Goal: Information Seeking & Learning: Find specific fact

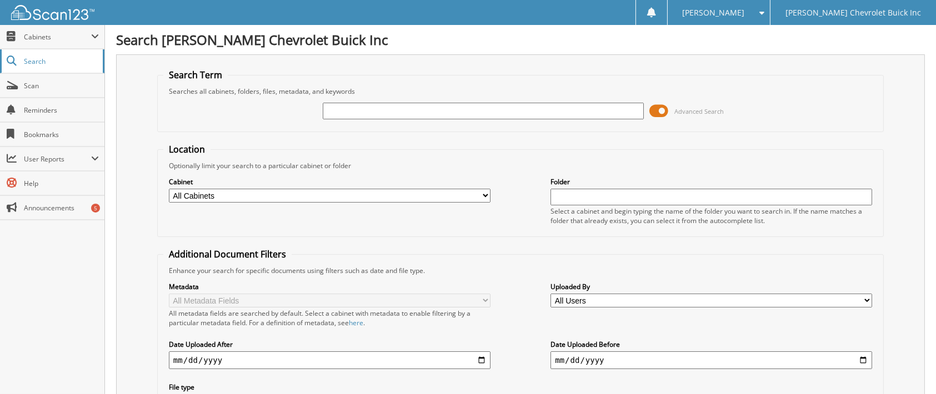
click at [34, 61] on span "Search" at bounding box center [60, 61] width 73 height 9
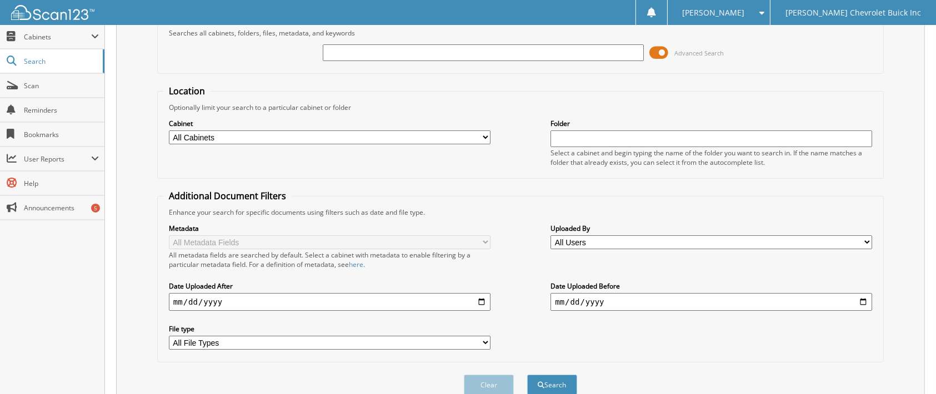
scroll to position [98, 0]
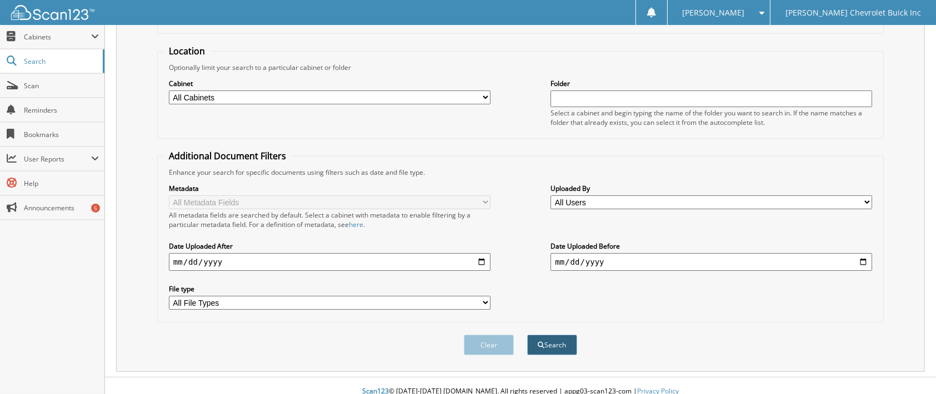
click at [547, 343] on button "Search" at bounding box center [552, 345] width 50 height 21
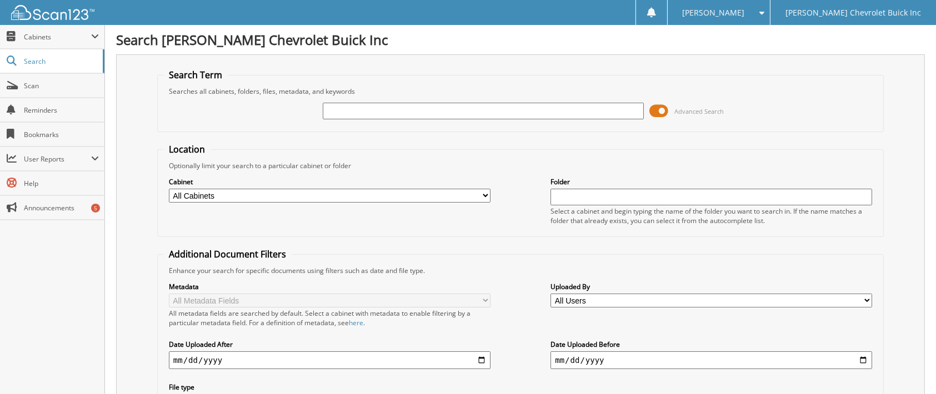
scroll to position [0, 0]
click at [356, 107] on input "text" at bounding box center [483, 111] width 321 height 17
type input "67406"
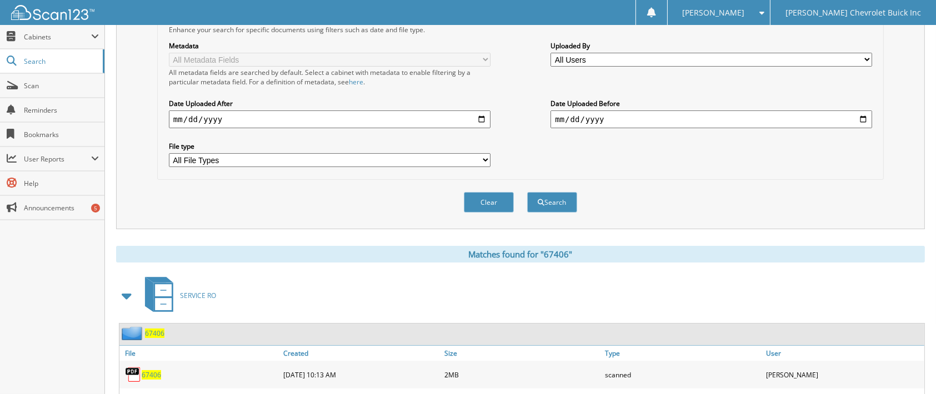
scroll to position [285, 0]
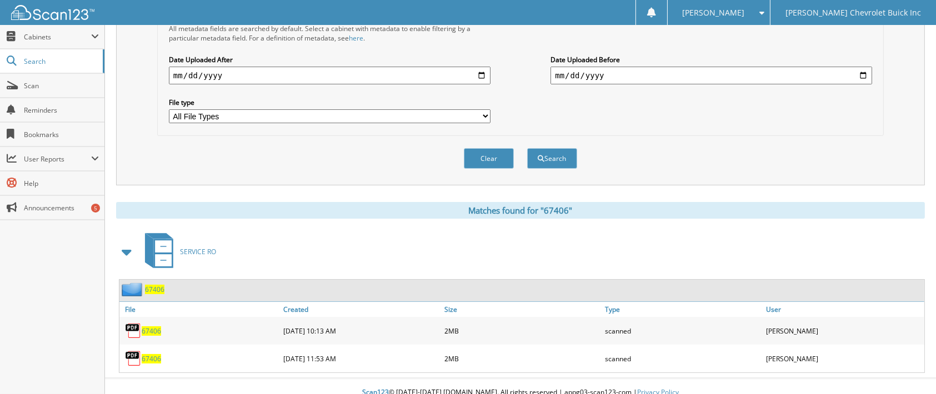
click at [158, 326] on span "67406" at bounding box center [151, 330] width 19 height 9
click at [476, 149] on button "Clear" at bounding box center [489, 158] width 50 height 21
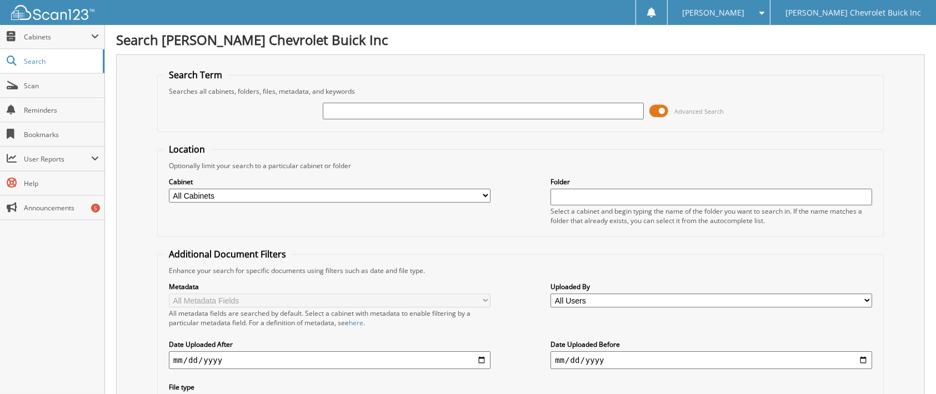
click at [420, 107] on input "text" at bounding box center [483, 111] width 321 height 17
type input "67465"
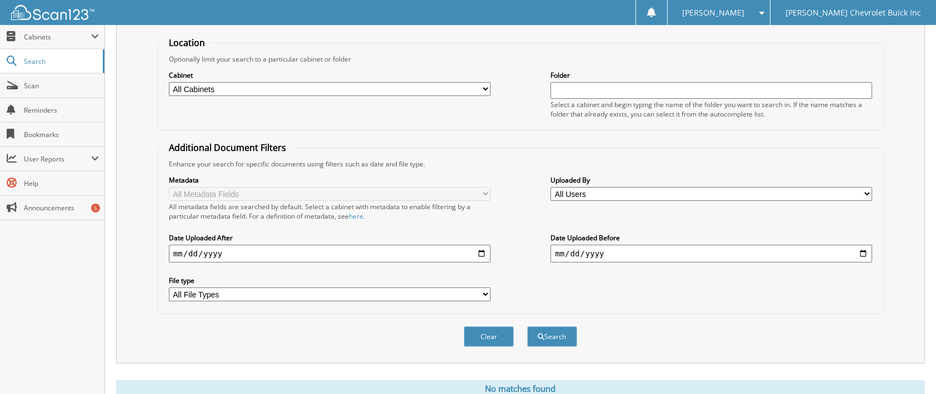
scroll to position [137, 0]
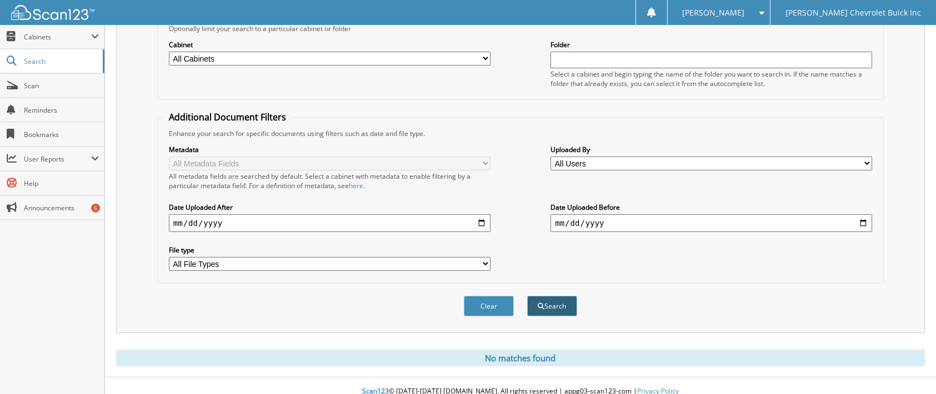
click at [539, 300] on button "Search" at bounding box center [552, 306] width 50 height 21
